Goal: Complete application form

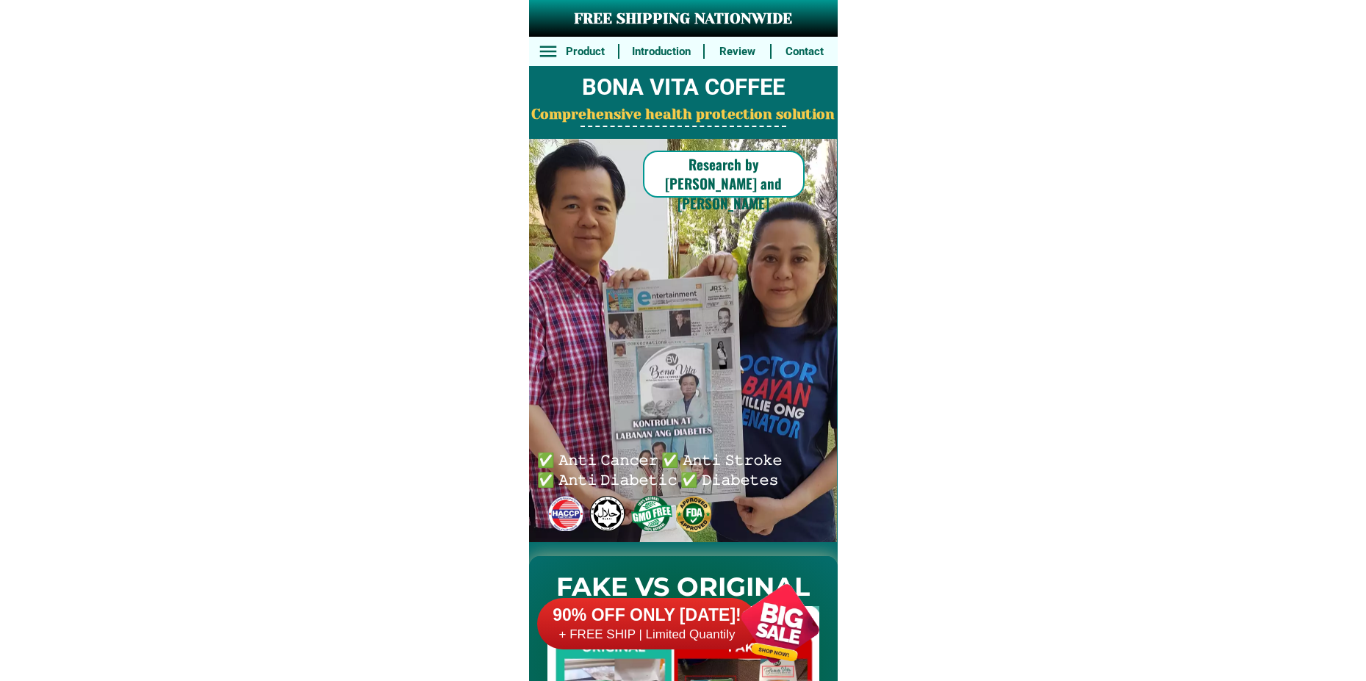
click at [763, 617] on div at bounding box center [779, 623] width 115 height 115
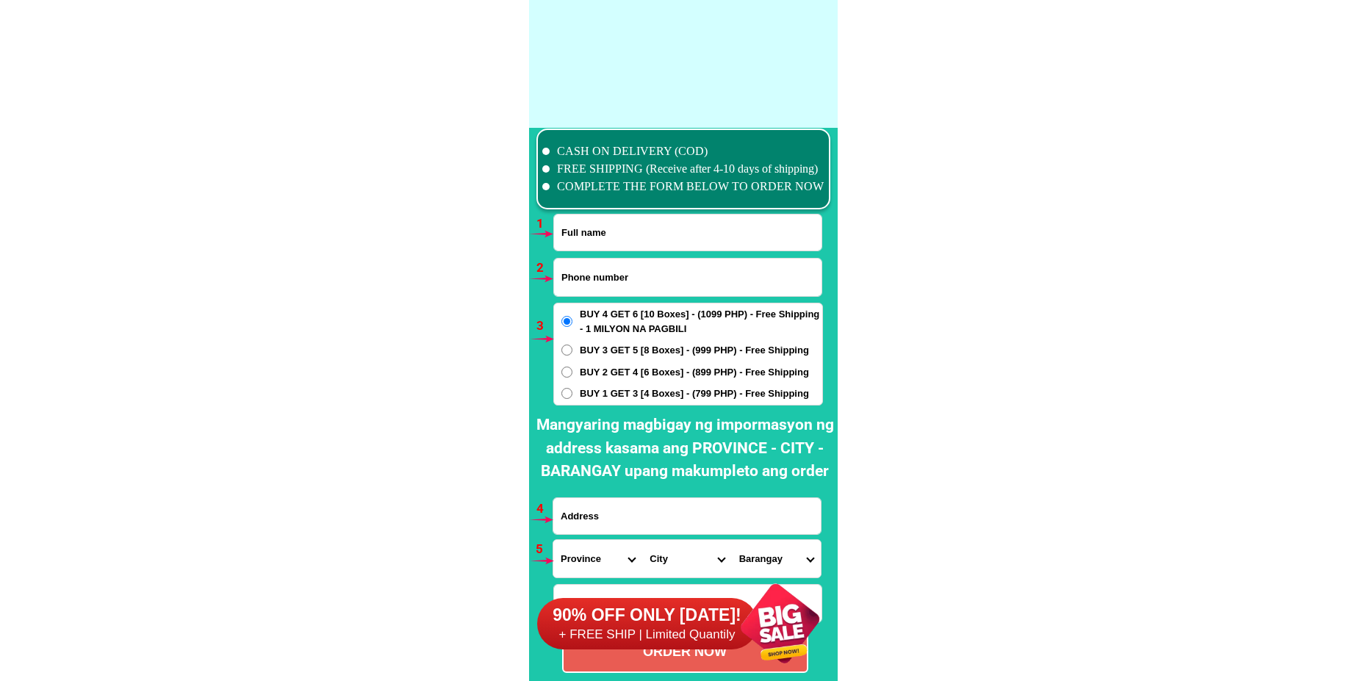
scroll to position [10808, 0]
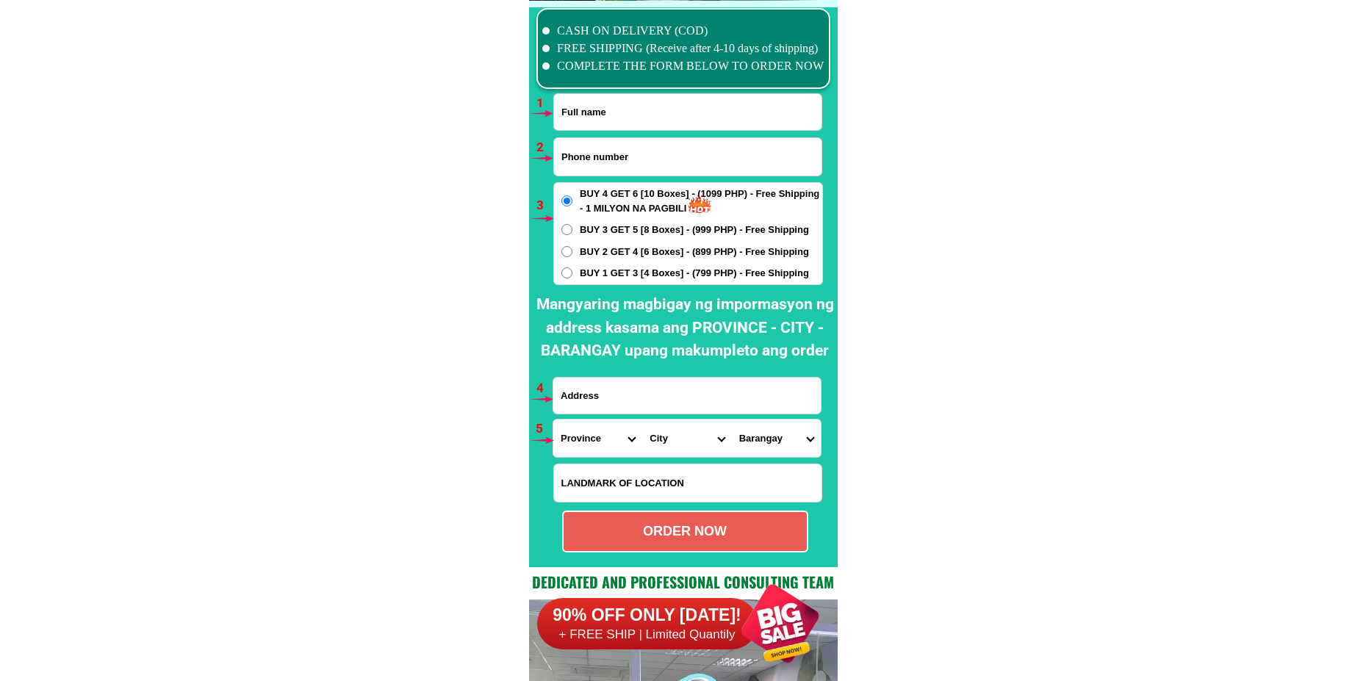
click at [589, 104] on input "Input full_name" at bounding box center [688, 112] width 268 height 36
paste input "[PERSON_NAME]"
type input "[PERSON_NAME]"
drag, startPoint x: 604, startPoint y: 146, endPoint x: 606, endPoint y: 157, distance: 11.1
click at [604, 146] on input "Input phone_number" at bounding box center [688, 156] width 268 height 37
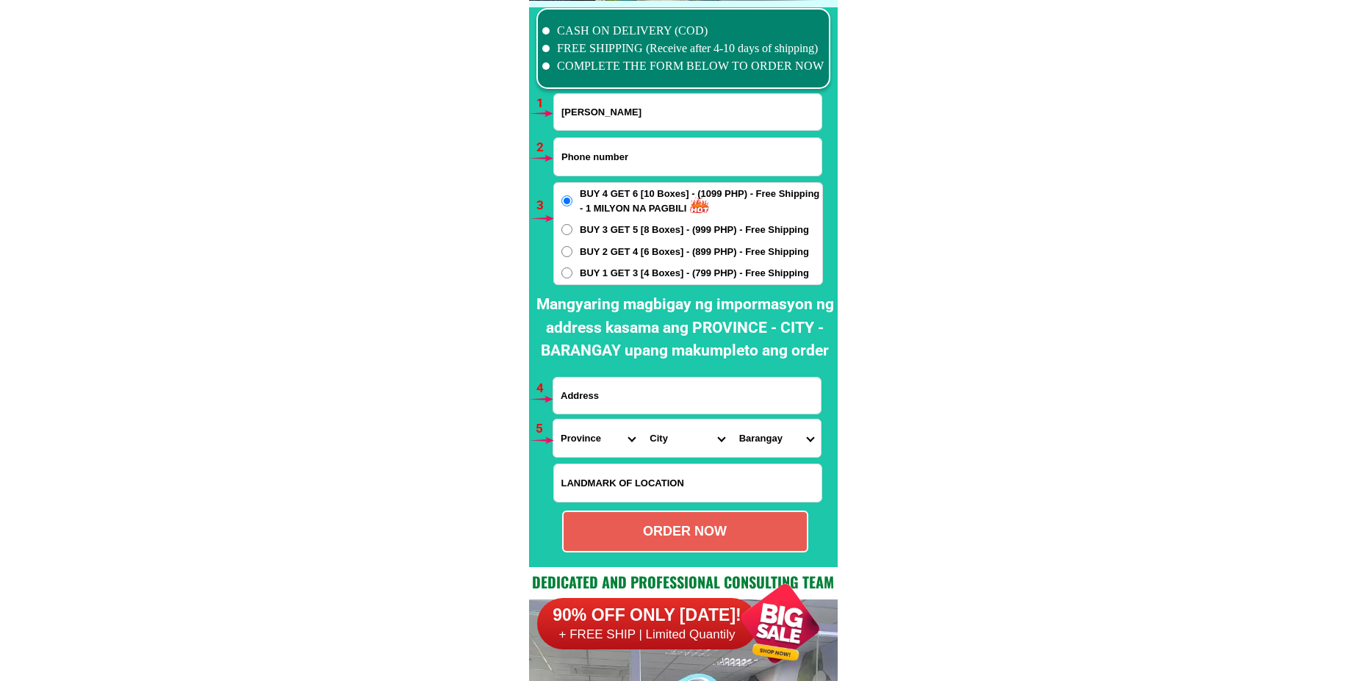
paste input "09652732704"
type input "09652732704"
click at [648, 412] on input "Input address" at bounding box center [687, 396] width 268 height 36
paste input "[STREET_ADDRESS][PERSON_NAME]"
type input "[STREET_ADDRESS][PERSON_NAME]"
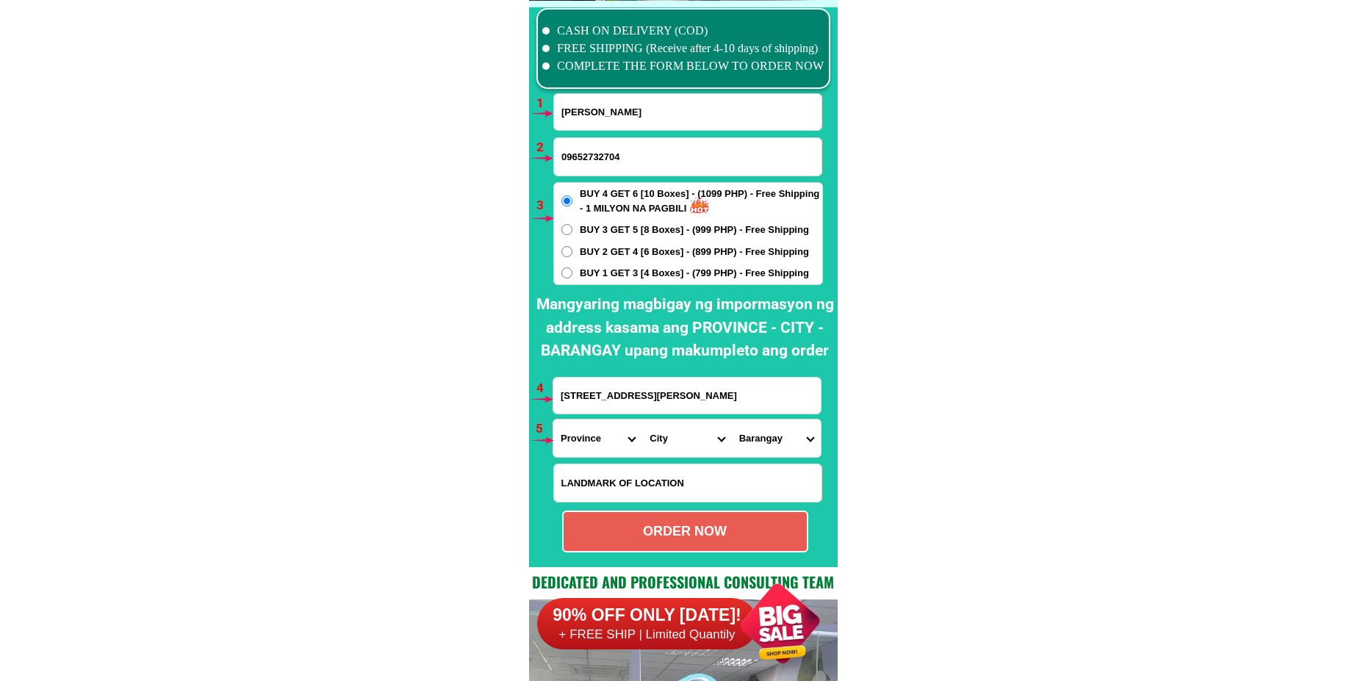
click at [593, 443] on select "Province [GEOGRAPHIC_DATA] [GEOGRAPHIC_DATA] [GEOGRAPHIC_DATA] [GEOGRAPHIC_DATA…" at bounding box center [597, 438] width 89 height 37
select select "63_904"
click at [553, 420] on select "Province [GEOGRAPHIC_DATA] [GEOGRAPHIC_DATA] [GEOGRAPHIC_DATA] [GEOGRAPHIC_DATA…" at bounding box center [597, 438] width 89 height 37
click at [678, 436] on select "City [GEOGRAPHIC_DATA] [GEOGRAPHIC_DATA]-city [GEOGRAPHIC_DATA] [GEOGRAPHIC_DAT…" at bounding box center [686, 438] width 89 height 37
select select "63_9044068"
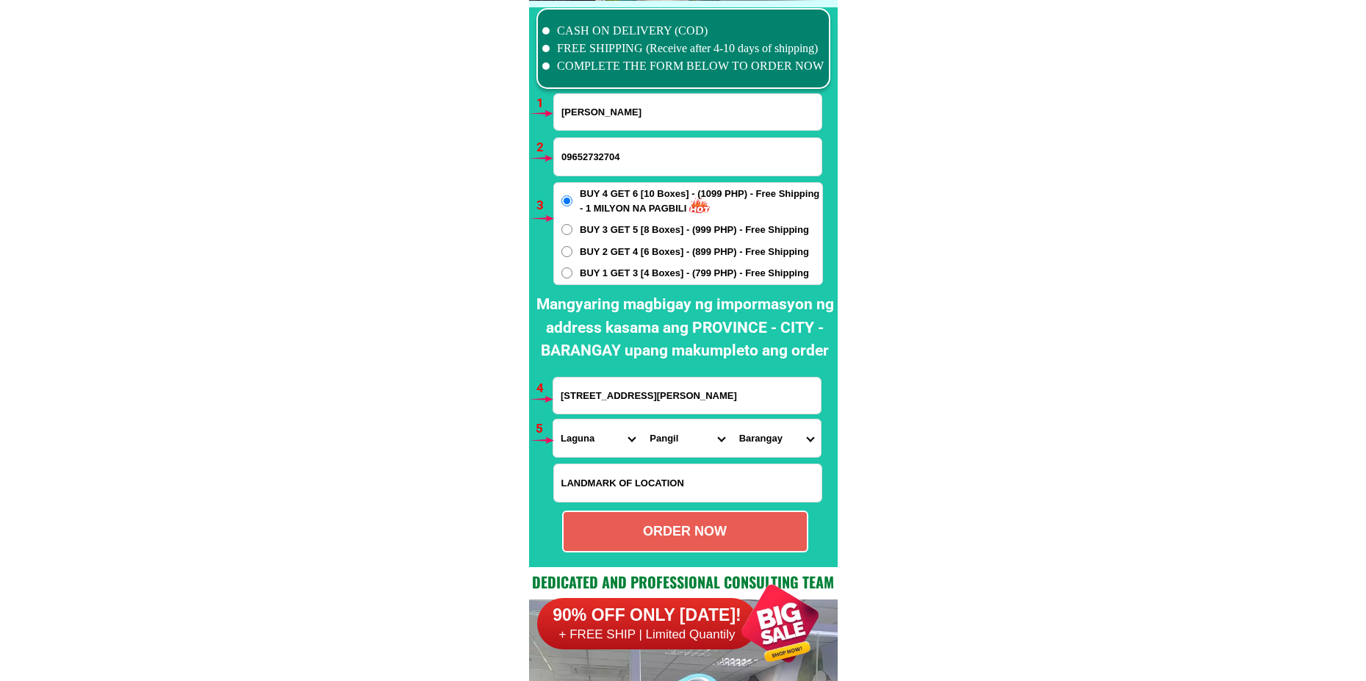
click at [642, 420] on select "City [GEOGRAPHIC_DATA] [GEOGRAPHIC_DATA]-city [GEOGRAPHIC_DATA] [GEOGRAPHIC_DAT…" at bounding box center [686, 438] width 89 height 37
click at [753, 431] on select "[GEOGRAPHIC_DATA][PERSON_NAME] Galalan Isla (pob.) Mabato-azufre [PERSON_NAME] …" at bounding box center [776, 438] width 89 height 37
select select "63_90440687976"
click at [732, 420] on select "[GEOGRAPHIC_DATA][PERSON_NAME] Galalan Isla (pob.) Mabato-azufre [PERSON_NAME] …" at bounding box center [776, 438] width 89 height 37
click at [733, 523] on div "ORDER NOW" at bounding box center [685, 532] width 246 height 42
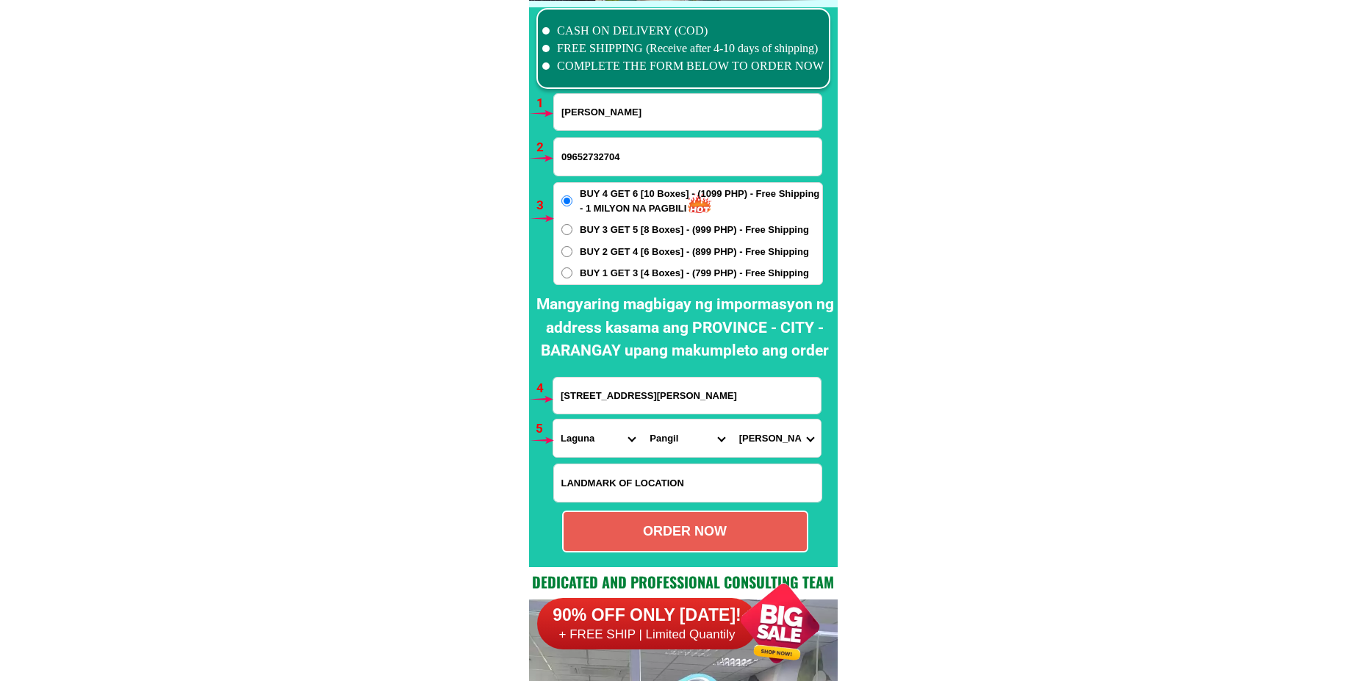
radio input "true"
